Goal: Transaction & Acquisition: Purchase product/service

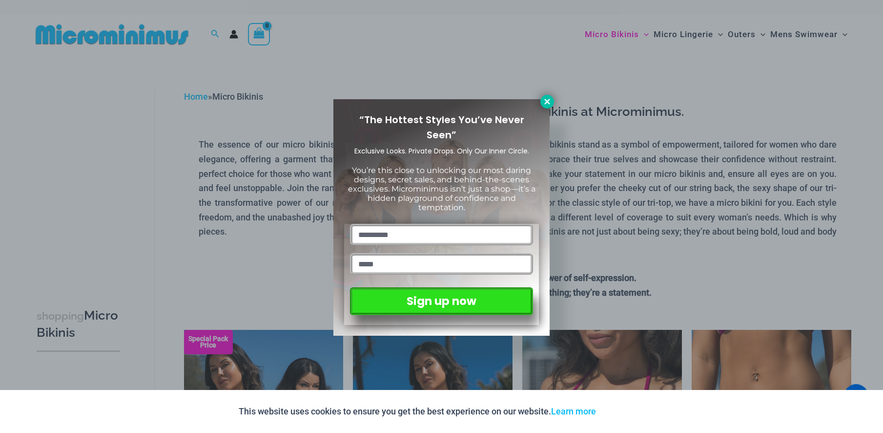
click at [548, 99] on icon at bounding box center [547, 101] width 9 height 9
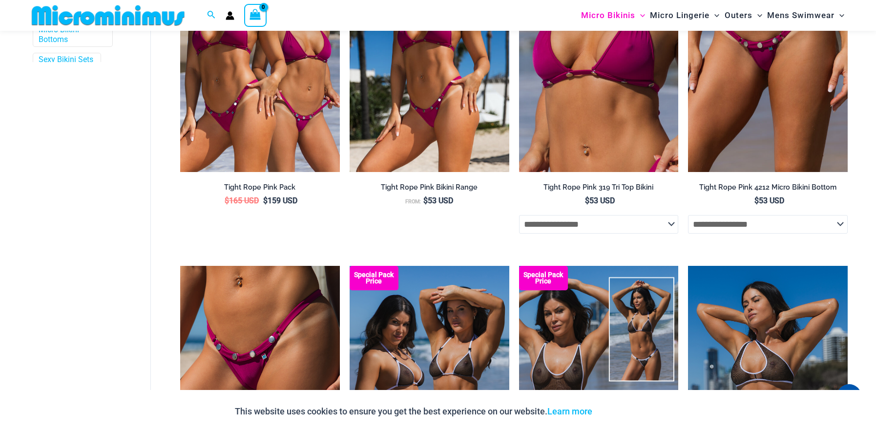
scroll to position [289, 0]
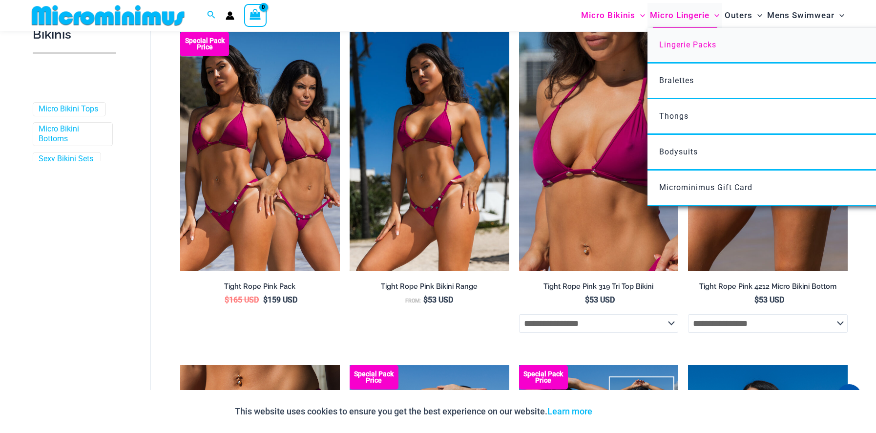
click at [683, 43] on span "Lingerie Packs" at bounding box center [687, 44] width 57 height 9
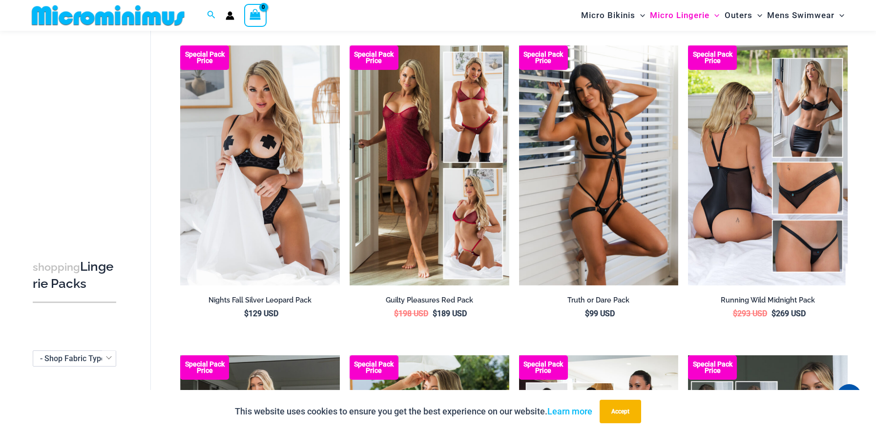
scroll to position [62, 0]
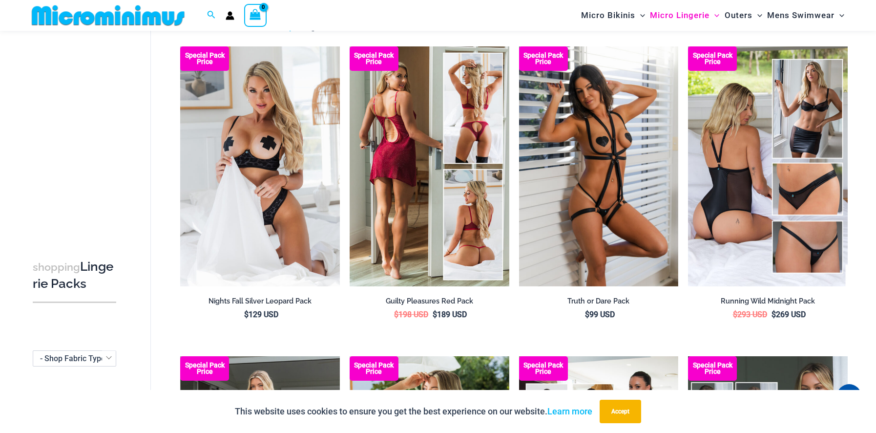
click at [439, 121] on img at bounding box center [430, 165] width 160 height 239
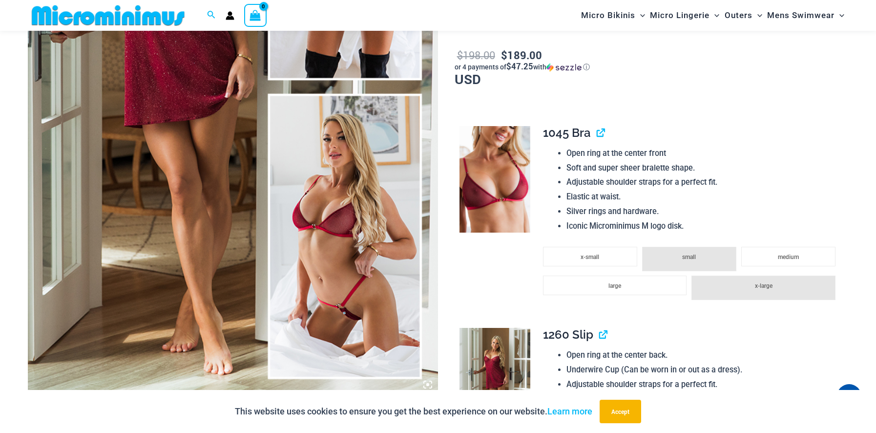
scroll to position [556, 0]
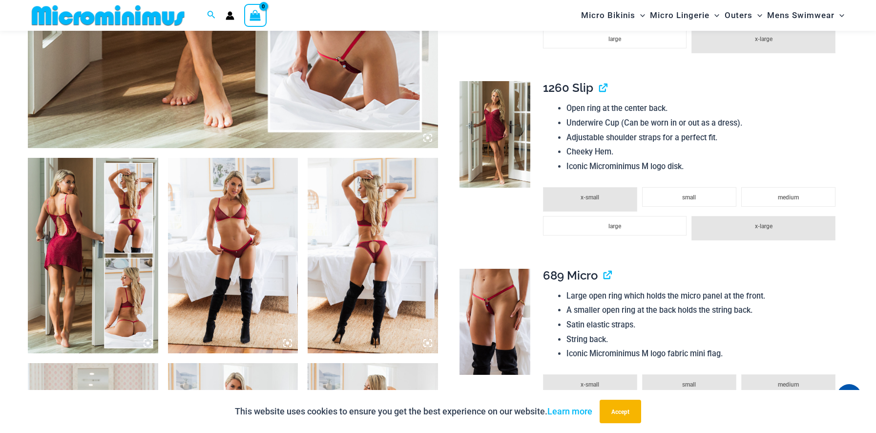
click at [258, 250] on img at bounding box center [233, 255] width 130 height 195
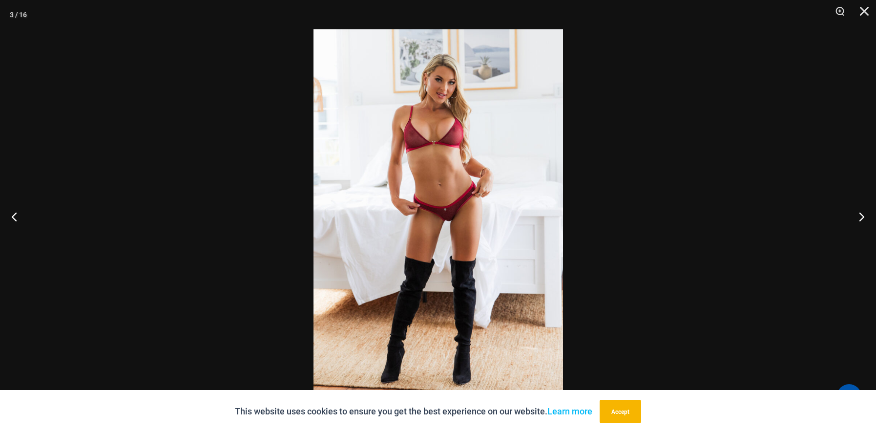
click at [484, 238] on img at bounding box center [439, 216] width 250 height 374
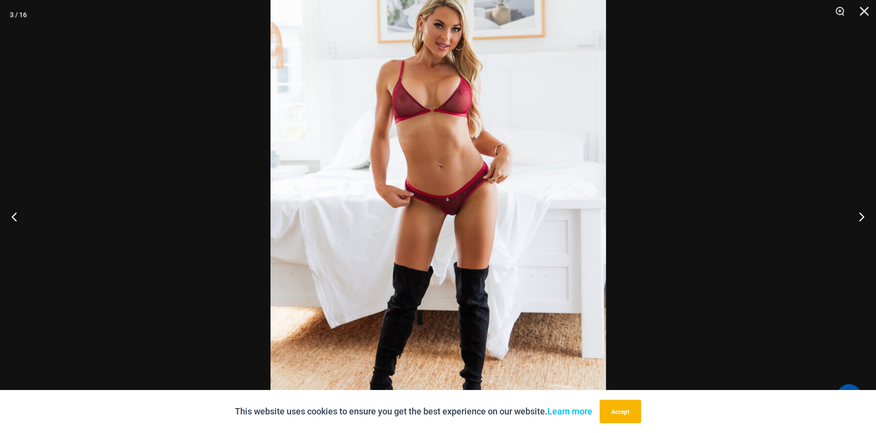
click at [484, 238] on img at bounding box center [439, 209] width 336 height 503
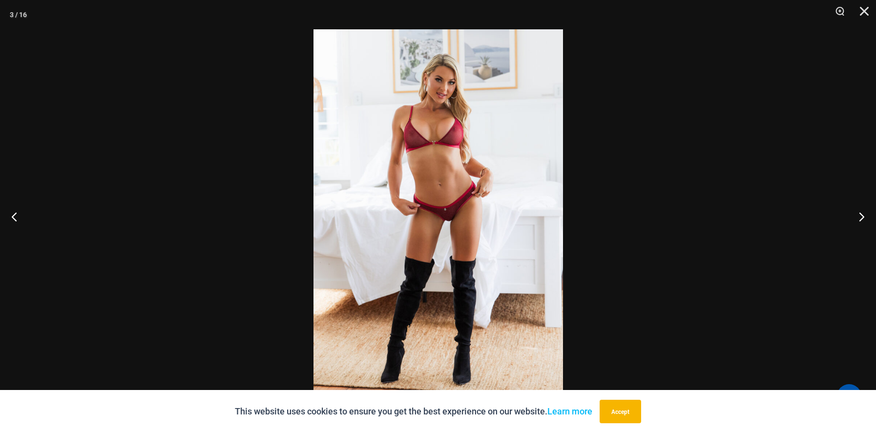
click at [484, 238] on img at bounding box center [439, 216] width 250 height 374
click at [861, 210] on button "Next" at bounding box center [857, 216] width 37 height 49
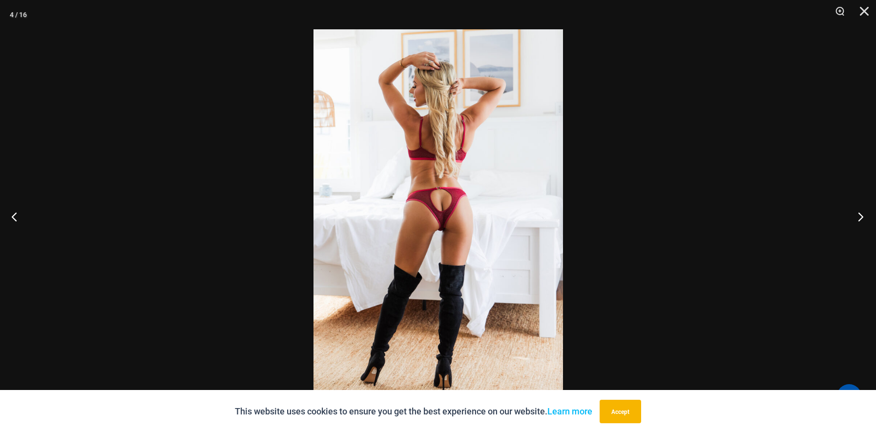
click at [861, 210] on button "Next" at bounding box center [857, 216] width 37 height 49
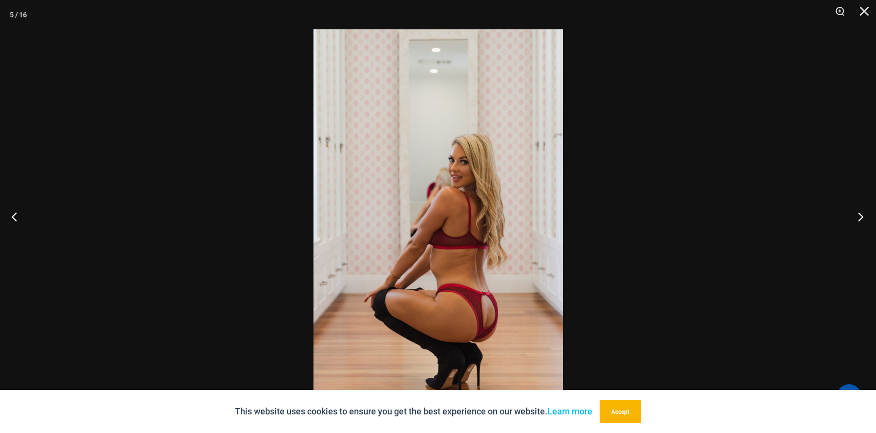
click at [861, 210] on button "Next" at bounding box center [857, 216] width 37 height 49
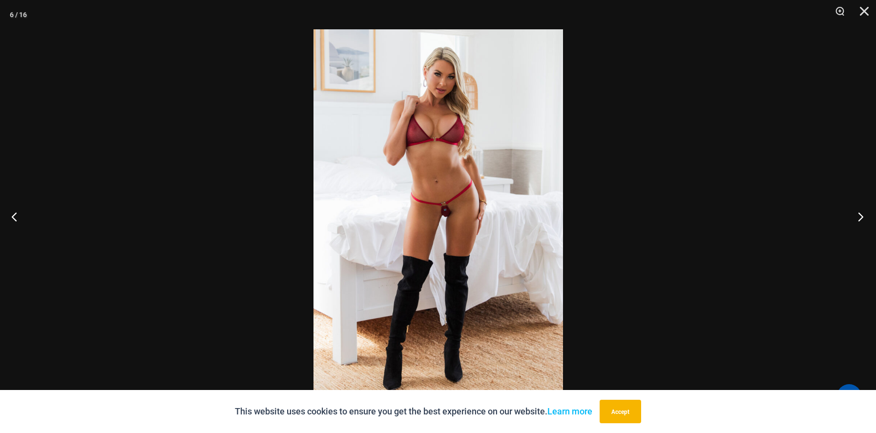
click at [861, 210] on button "Next" at bounding box center [857, 216] width 37 height 49
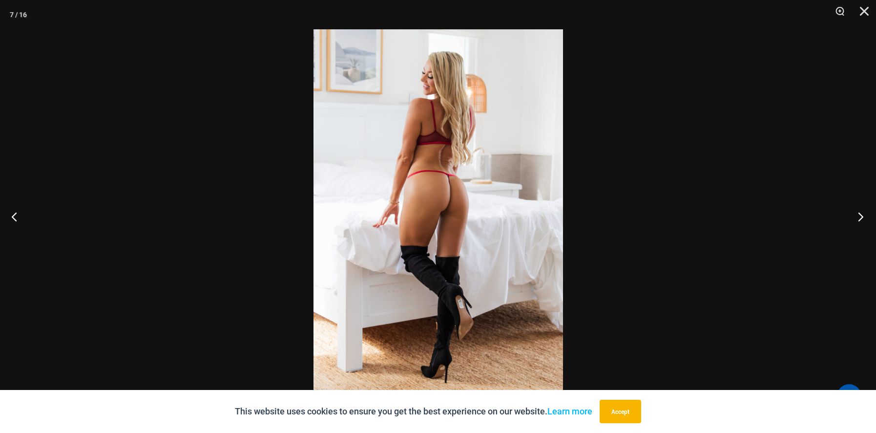
click at [861, 210] on button "Next" at bounding box center [857, 216] width 37 height 49
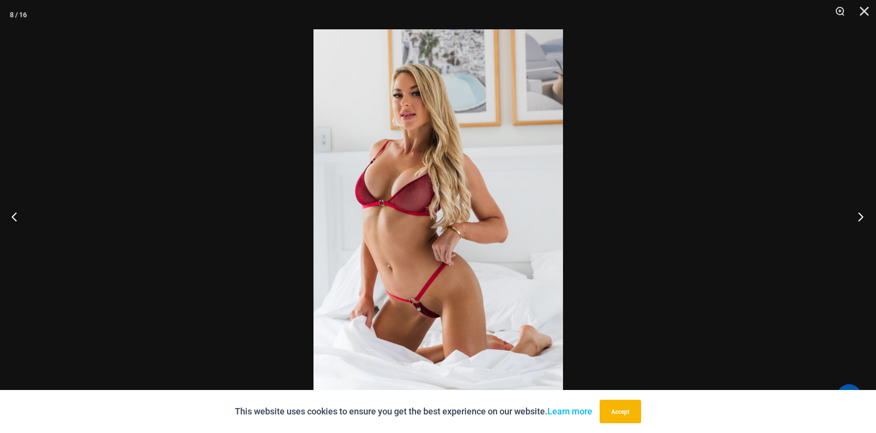
click at [861, 210] on button "Next" at bounding box center [857, 216] width 37 height 49
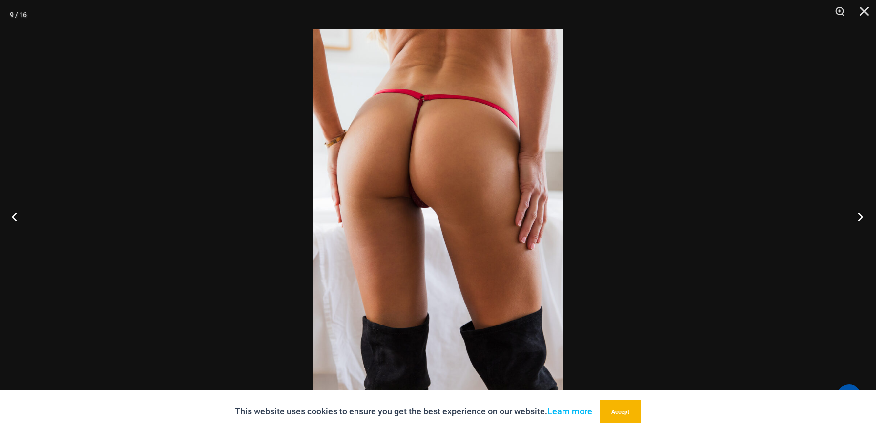
click at [861, 210] on button "Next" at bounding box center [857, 216] width 37 height 49
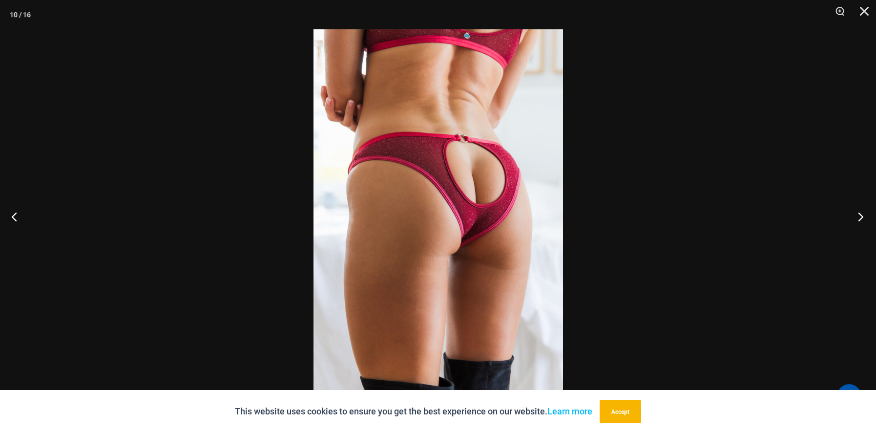
click at [861, 210] on button "Next" at bounding box center [857, 216] width 37 height 49
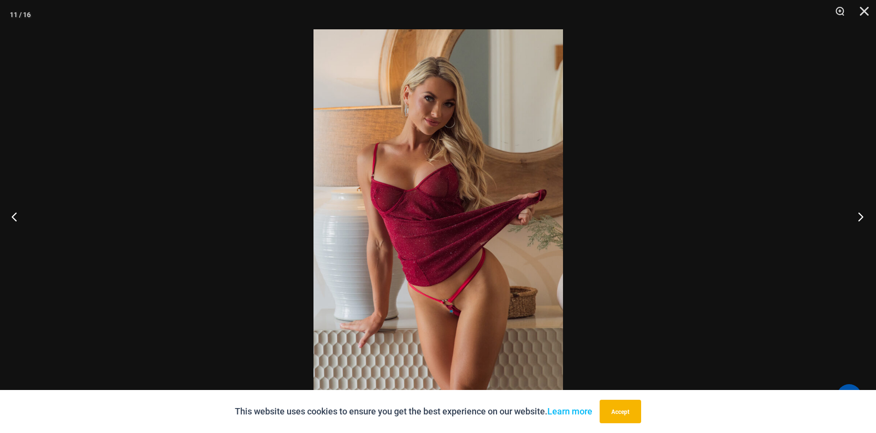
click at [861, 210] on button "Next" at bounding box center [857, 216] width 37 height 49
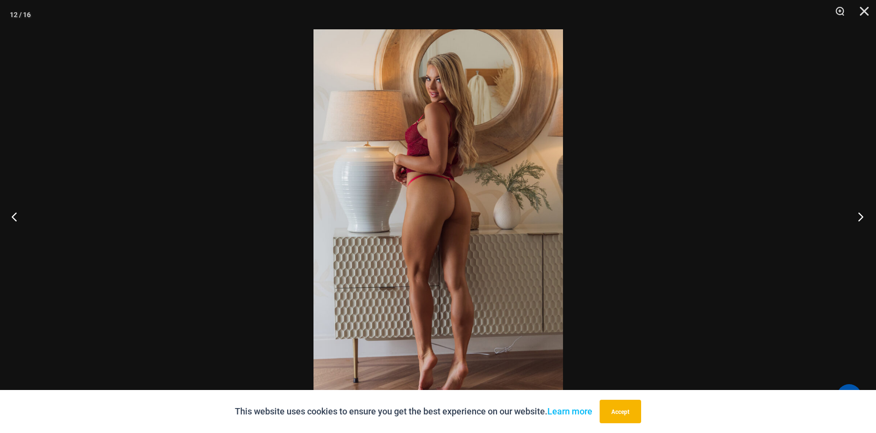
click at [861, 210] on button "Next" at bounding box center [857, 216] width 37 height 49
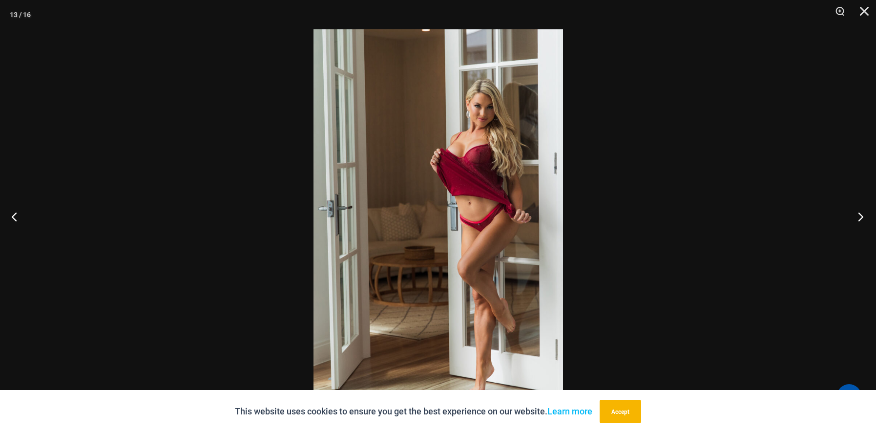
click at [861, 210] on button "Next" at bounding box center [857, 216] width 37 height 49
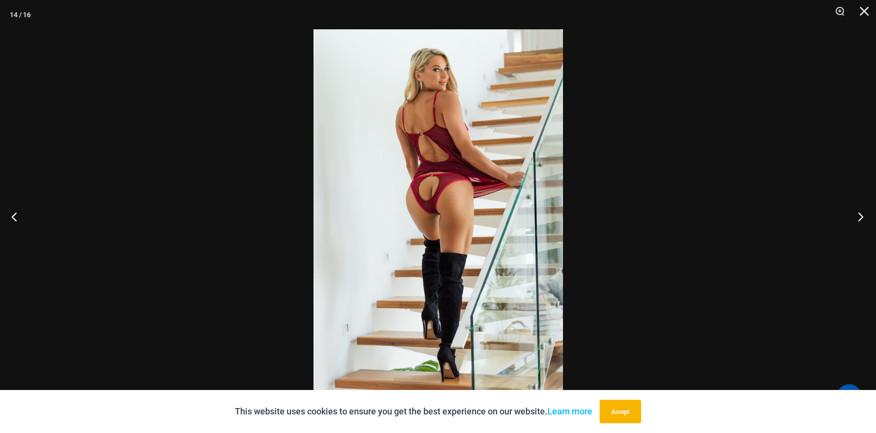
click at [861, 210] on button "Next" at bounding box center [857, 216] width 37 height 49
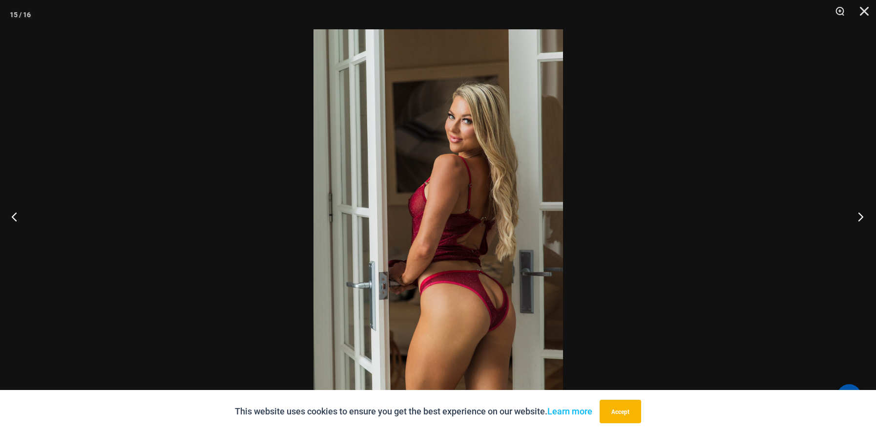
click at [861, 210] on button "Next" at bounding box center [857, 216] width 37 height 49
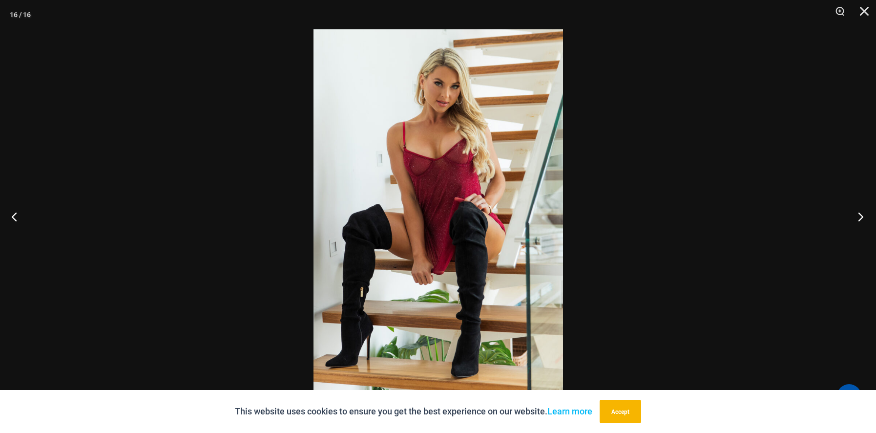
click at [861, 210] on button "Next" at bounding box center [857, 216] width 37 height 49
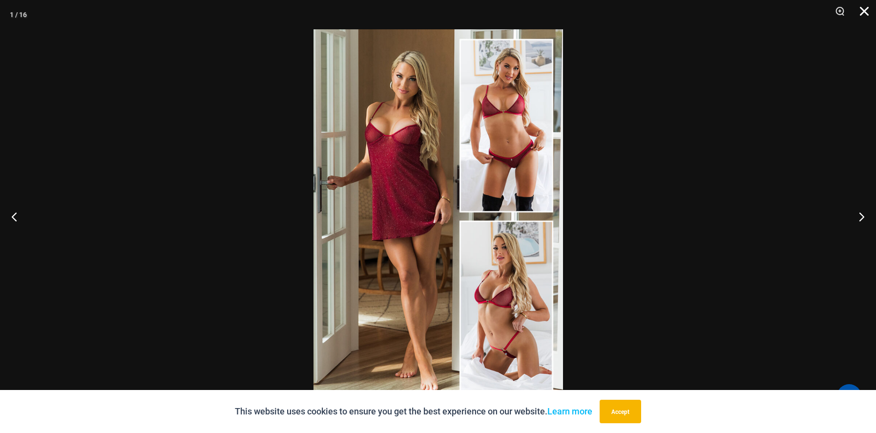
click at [864, 11] on button "Close" at bounding box center [861, 14] width 24 height 29
